Goal: Download file/media

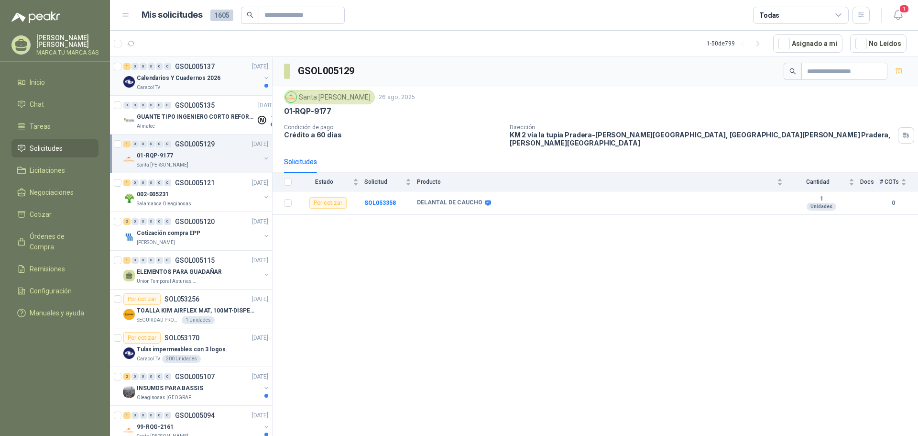
click at [198, 84] on div "Caracol TV" at bounding box center [199, 88] width 124 height 8
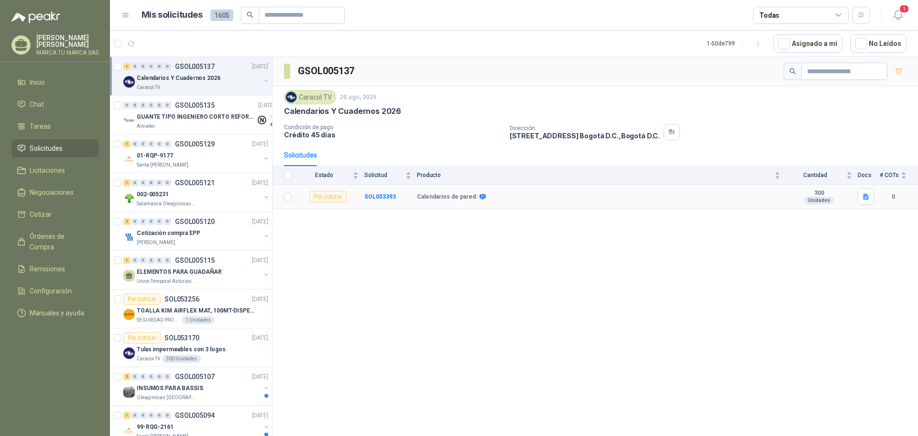
click at [481, 198] on icon at bounding box center [482, 196] width 7 height 7
click at [480, 197] on icon at bounding box center [483, 197] width 6 height 6
click at [865, 196] on icon "button" at bounding box center [866, 197] width 6 height 6
click at [809, 176] on button "ESPECIFICACIONES IMPRESOS.docx" at bounding box center [810, 176] width 115 height 10
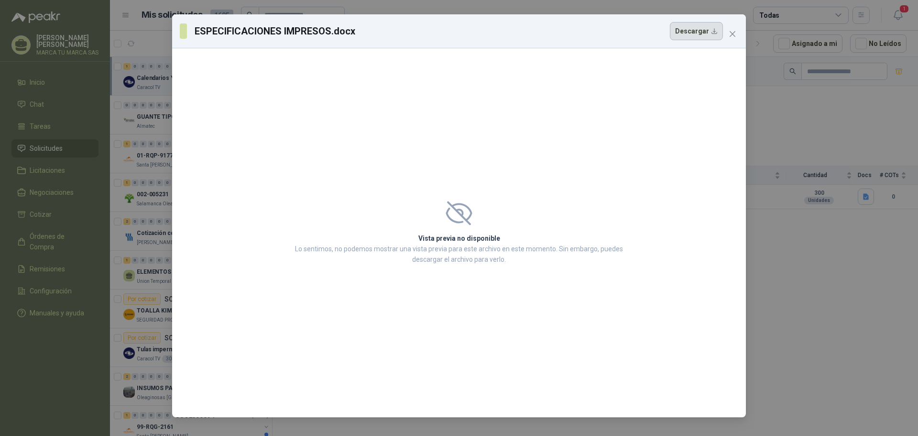
click at [701, 33] on button "Descargar" at bounding box center [696, 31] width 53 height 18
click at [735, 36] on icon "close" at bounding box center [733, 34] width 6 height 6
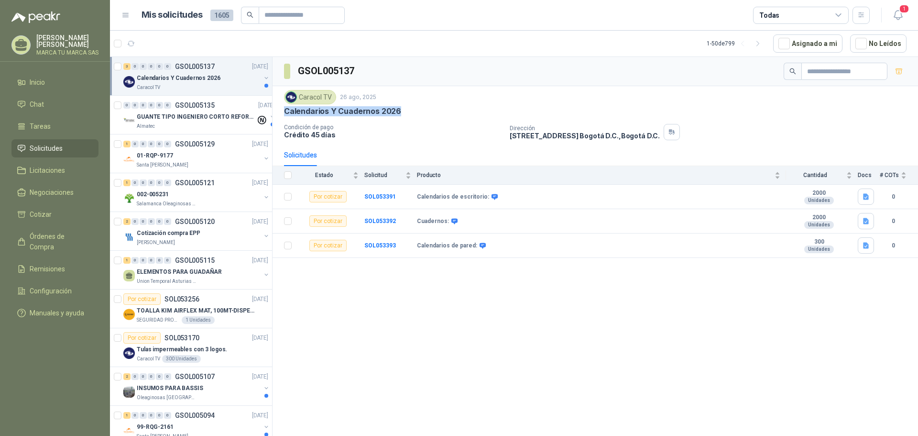
drag, startPoint x: 284, startPoint y: 111, endPoint x: 410, endPoint y: 114, distance: 125.8
click at [410, 114] on div "Calendarios Y Cuadernos 2026" at bounding box center [595, 111] width 623 height 10
click at [191, 114] on p "GUANTE TIPO INGENIERO CORTO REFORZADO" at bounding box center [196, 116] width 119 height 9
